Goal: Task Accomplishment & Management: Use online tool/utility

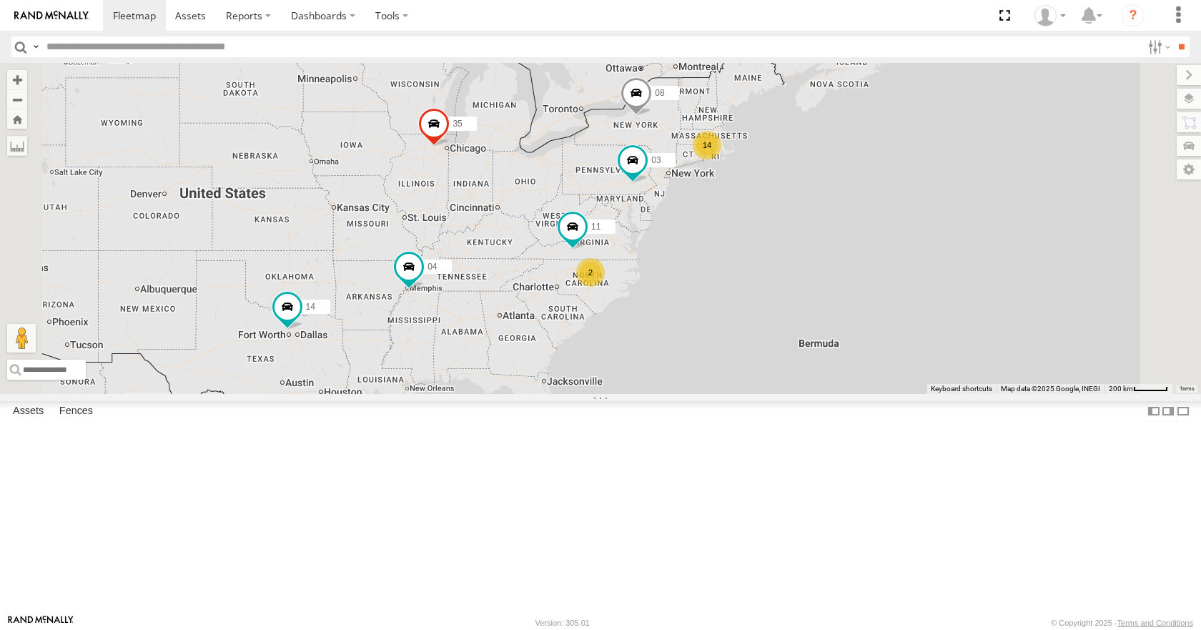
drag, startPoint x: 750, startPoint y: 379, endPoint x: 679, endPoint y: 339, distance: 81.6
click at [679, 339] on div "35 14 08 04 11 03 14 2" at bounding box center [600, 228] width 1201 height 330
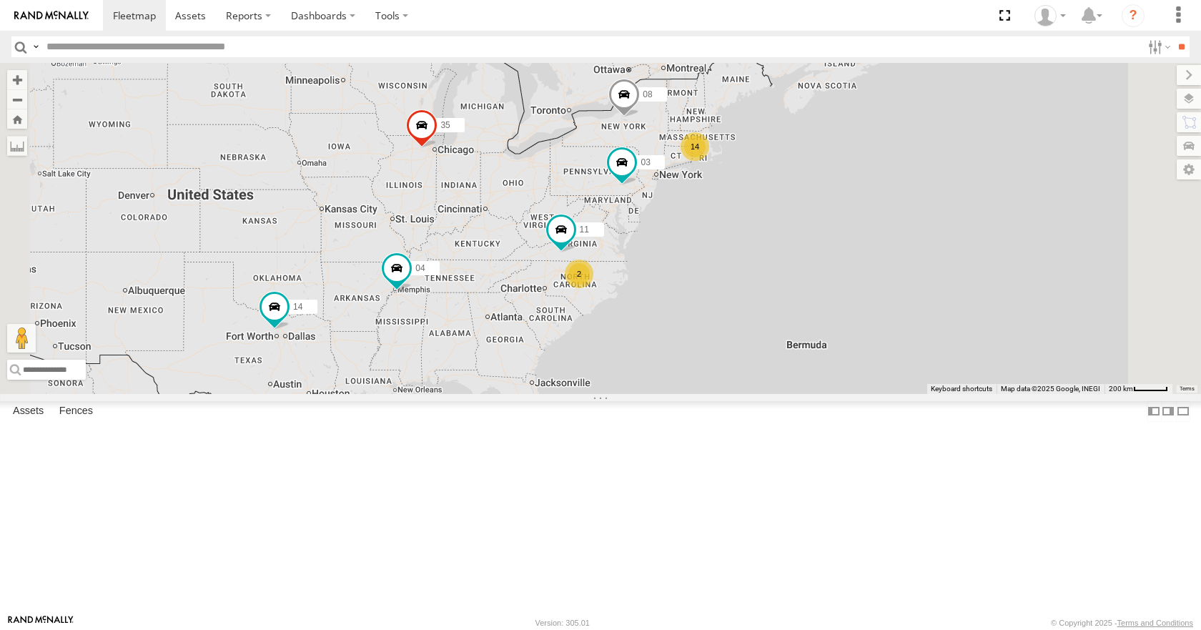
drag, startPoint x: 744, startPoint y: 292, endPoint x: 736, endPoint y: 293, distance: 7.9
click at [736, 293] on div "35 14 08 04 03 14 11 2" at bounding box center [600, 228] width 1201 height 330
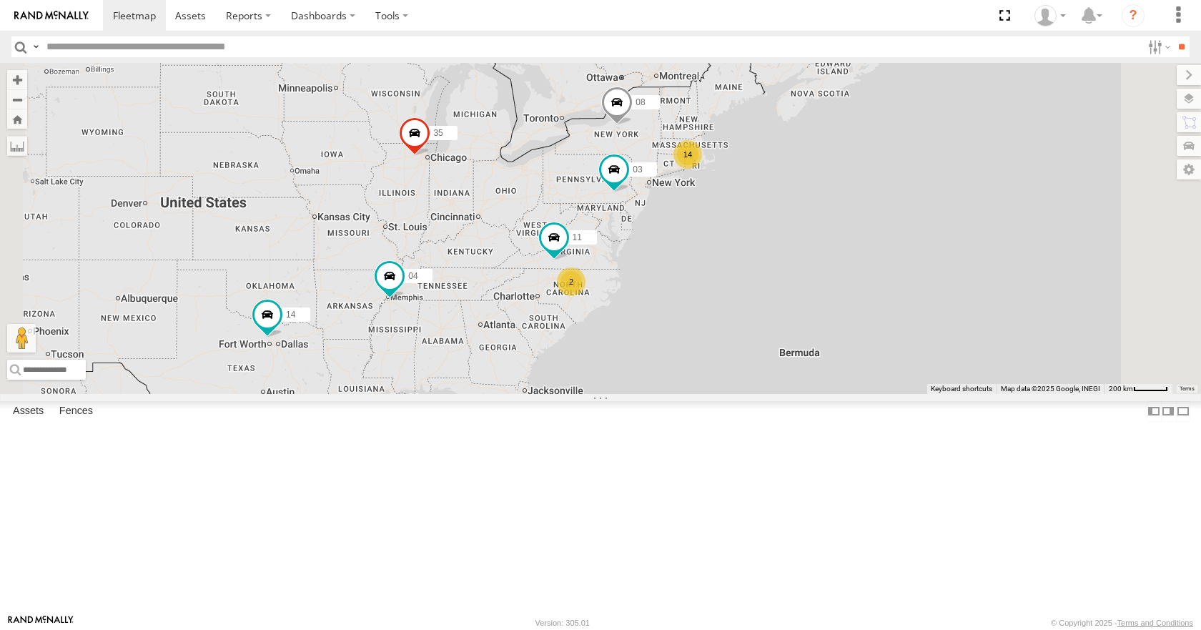
drag, startPoint x: 811, startPoint y: 317, endPoint x: 680, endPoint y: 320, distance: 131.5
click at [680, 320] on div "14 35 14 08 04 11 2 03" at bounding box center [600, 228] width 1201 height 330
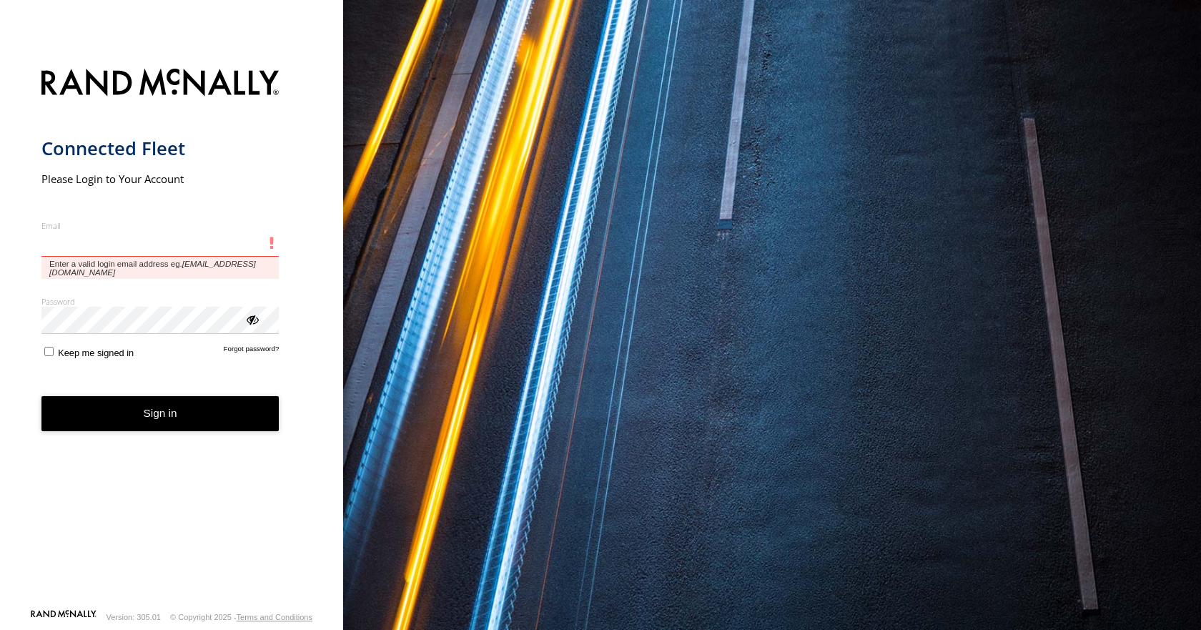
type input "**********"
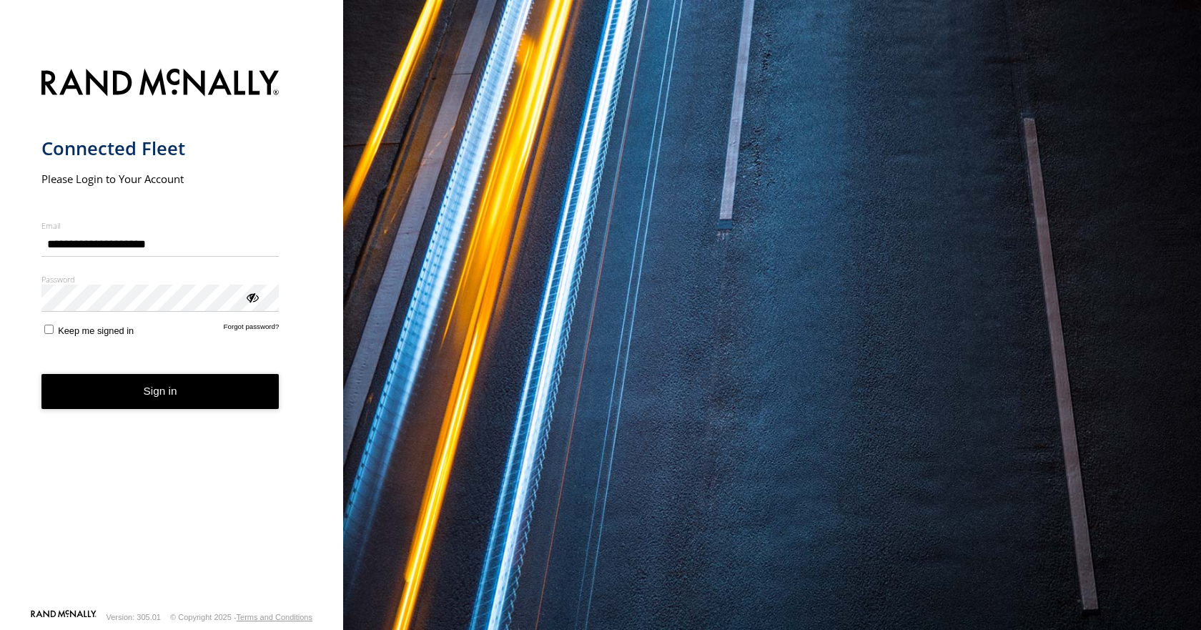
click at [157, 411] on form "**********" at bounding box center [171, 334] width 261 height 548
click at [180, 403] on button "Sign in" at bounding box center [160, 391] width 238 height 35
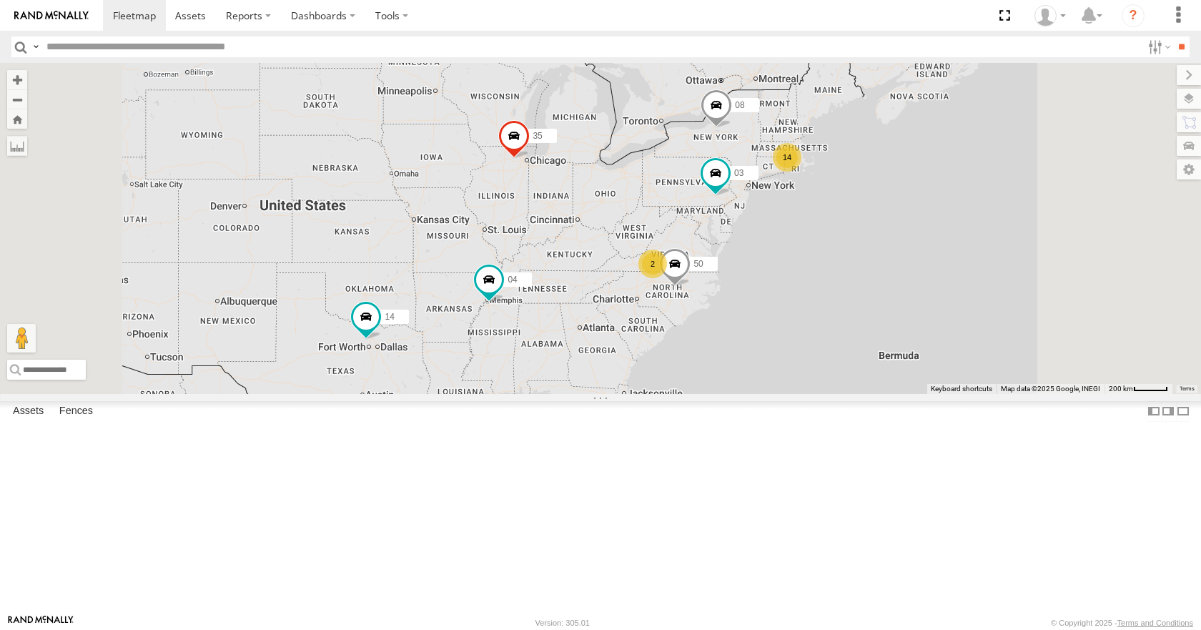
drag, startPoint x: 913, startPoint y: 341, endPoint x: 886, endPoint y: 347, distance: 27.2
click at [886, 347] on div "35 14 04 14 08 2 50 03" at bounding box center [600, 228] width 1201 height 330
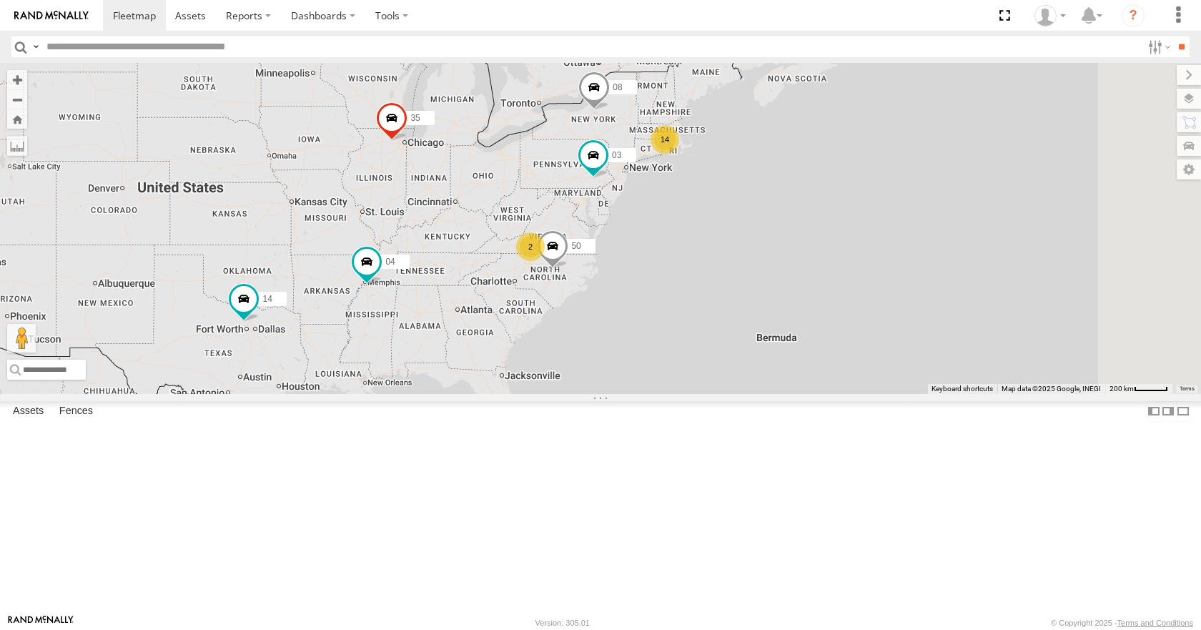
drag, startPoint x: 792, startPoint y: 290, endPoint x: 647, endPoint y: 314, distance: 147.1
click at [647, 314] on div "35 14 04 08 03 14 2 50" at bounding box center [600, 228] width 1201 height 330
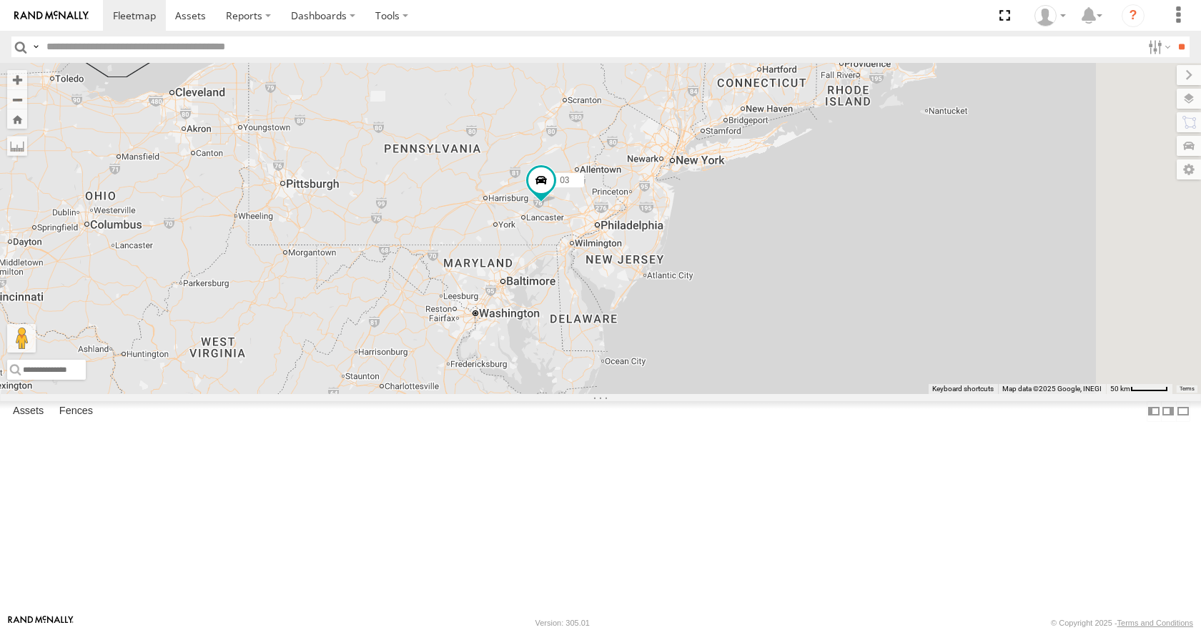
drag, startPoint x: 804, startPoint y: 264, endPoint x: 593, endPoint y: 495, distance: 312.6
click at [593, 393] on div "35 14 04 08 03 11 2" at bounding box center [600, 228] width 1201 height 330
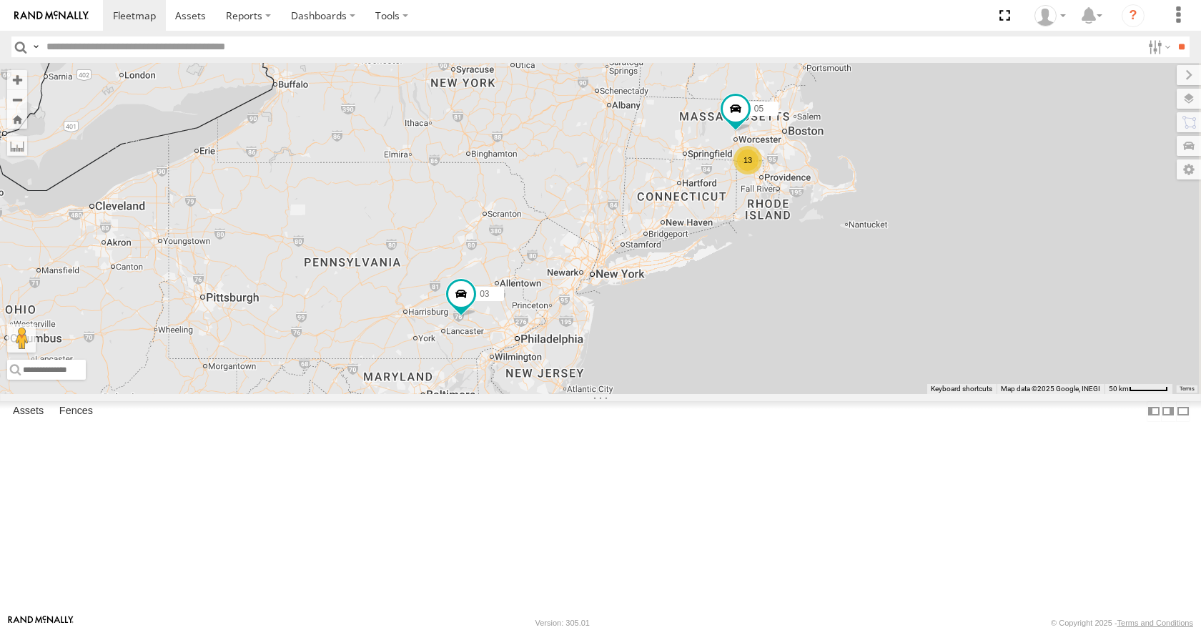
drag, startPoint x: 895, startPoint y: 185, endPoint x: 817, endPoint y: 297, distance: 136.4
click at [817, 297] on div "35 14 04 08 03 11 2 13 05" at bounding box center [600, 228] width 1201 height 330
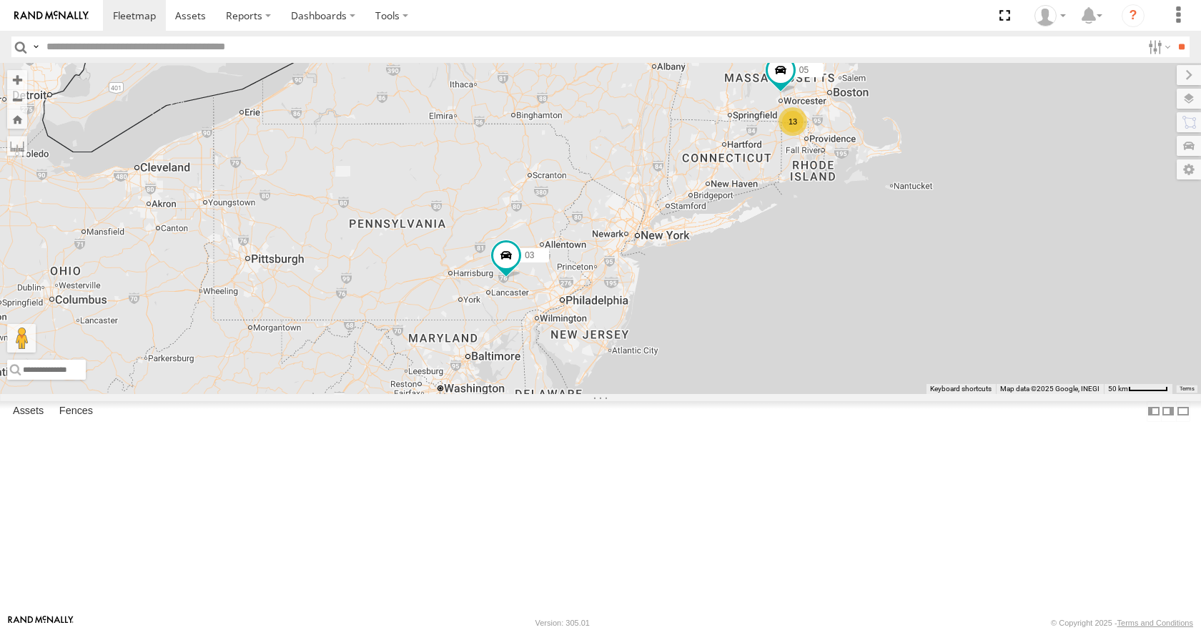
drag, startPoint x: 790, startPoint y: 302, endPoint x: 836, endPoint y: 258, distance: 63.2
click at [836, 258] on div "35 14 04 08 03 11 2 13 05" at bounding box center [600, 228] width 1201 height 330
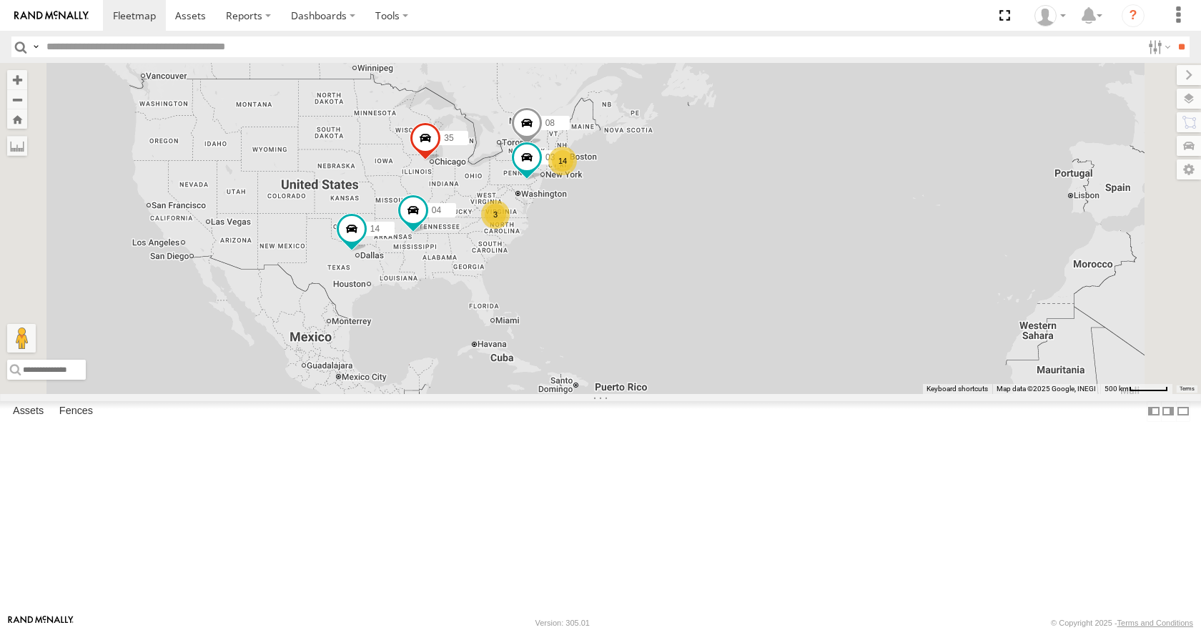
drag, startPoint x: 600, startPoint y: 297, endPoint x: 664, endPoint y: 281, distance: 66.4
click at [664, 281] on div "35 14 04 08 03 14 3" at bounding box center [600, 228] width 1201 height 330
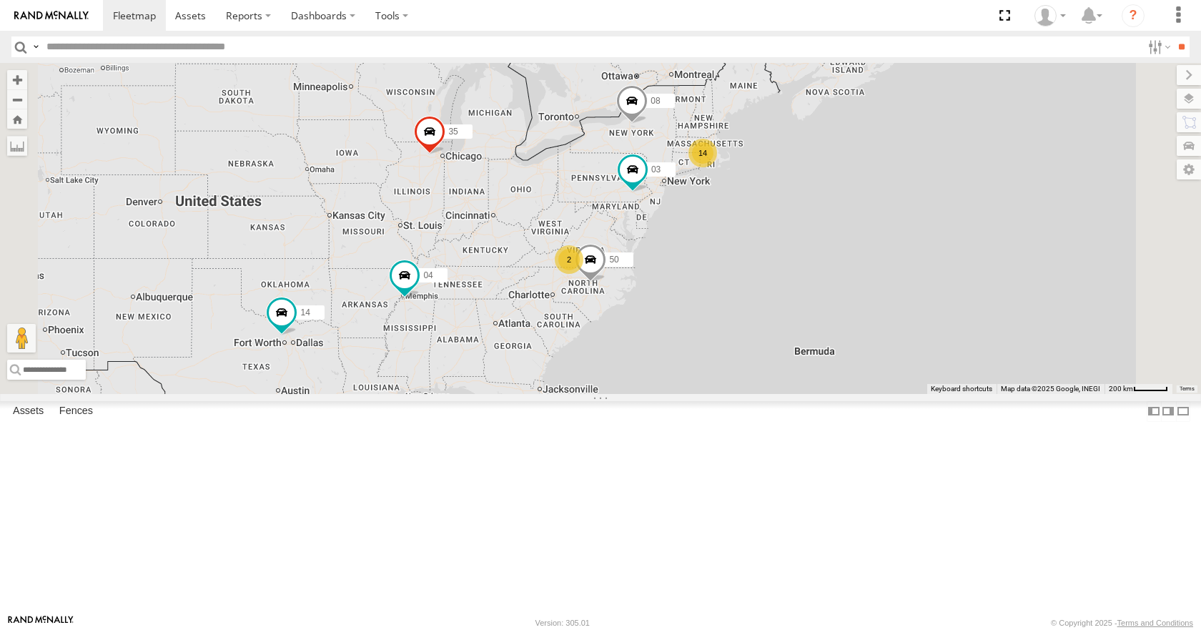
drag, startPoint x: 664, startPoint y: 281, endPoint x: 732, endPoint y: 284, distance: 68.7
click at [732, 284] on div "35 14 04 08 03 14 2 50" at bounding box center [600, 228] width 1201 height 330
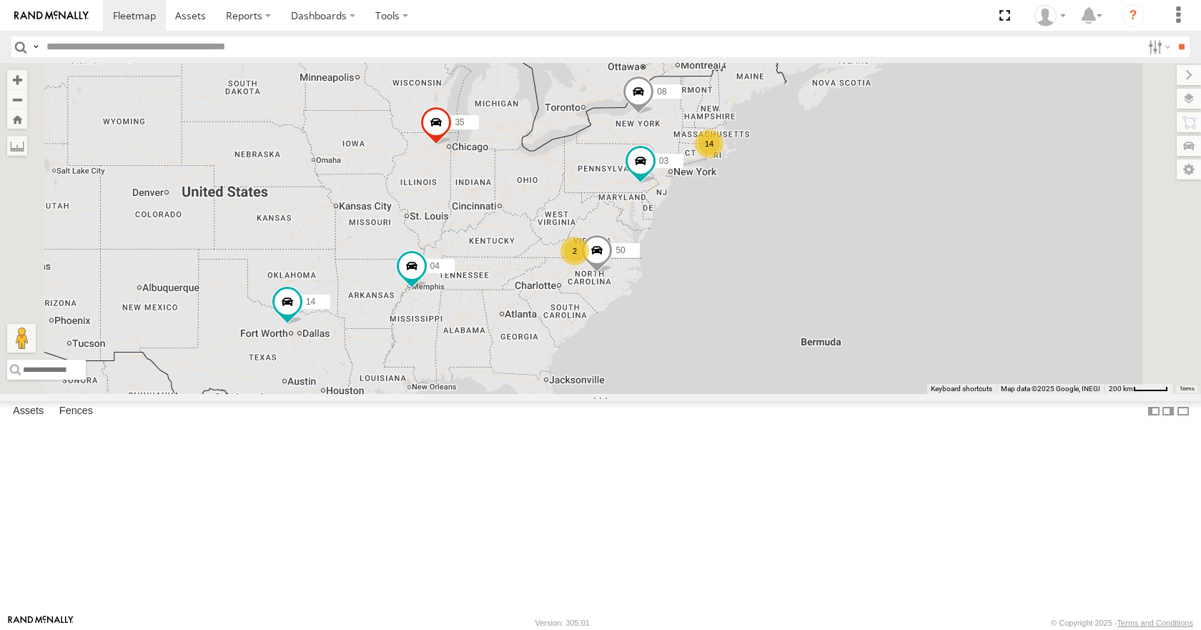
drag, startPoint x: 850, startPoint y: 255, endPoint x: 745, endPoint y: 247, distance: 105.4
click at [745, 247] on div "14 35 14 08 04 2 50 03" at bounding box center [600, 228] width 1201 height 330
